Goal: Task Accomplishment & Management: Manage account settings

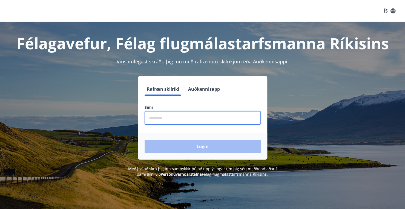
click at [181, 120] on input "phone" at bounding box center [202, 117] width 116 height 13
type input "********"
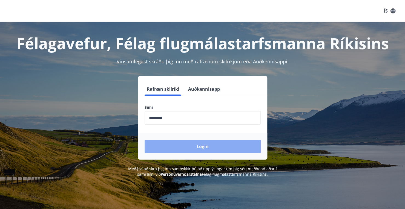
click at [194, 146] on button "Login" at bounding box center [202, 146] width 116 height 13
